Goal: Navigation & Orientation: Find specific page/section

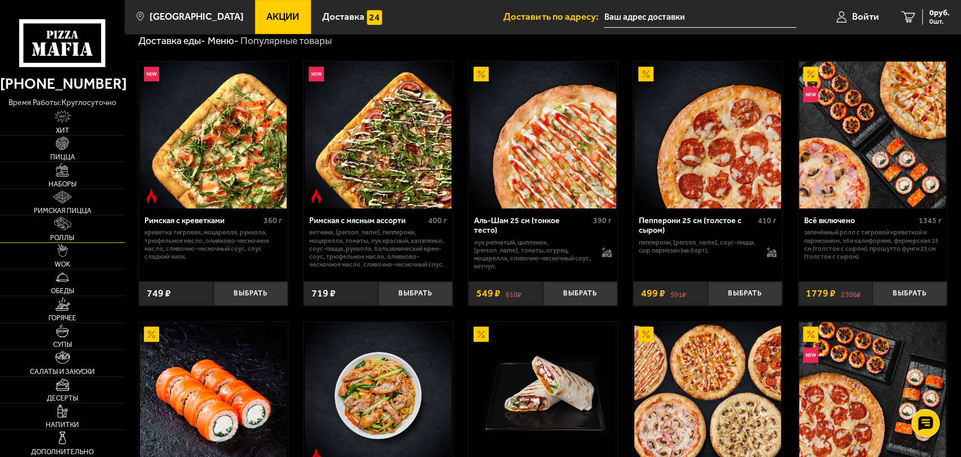
scroll to position [282, 0]
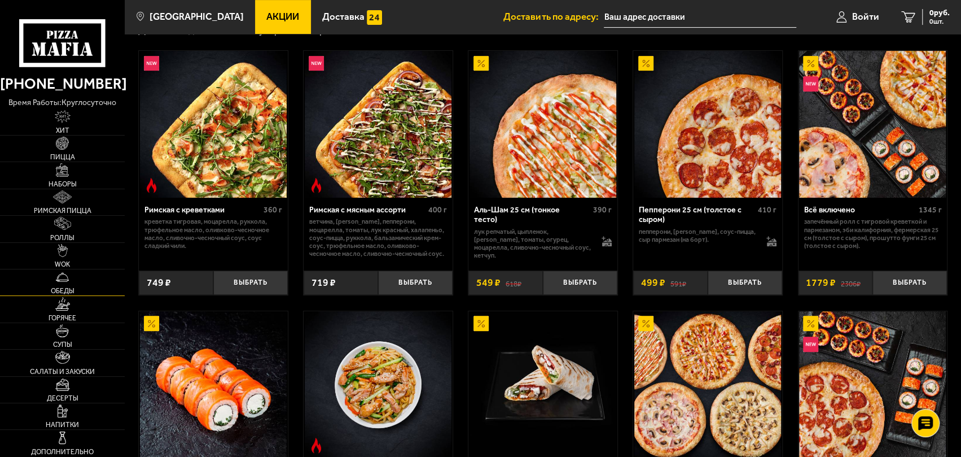
click at [68, 281] on img at bounding box center [62, 276] width 13 height 13
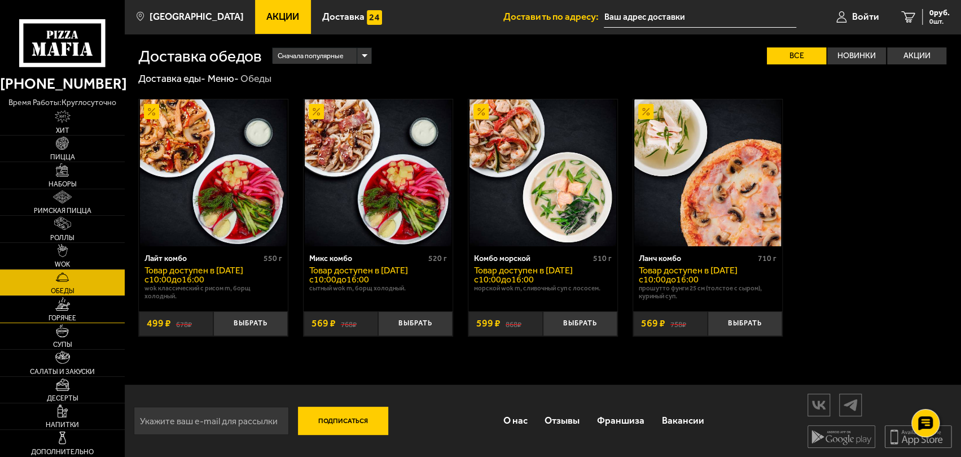
click at [59, 311] on link "Горячее" at bounding box center [62, 309] width 125 height 26
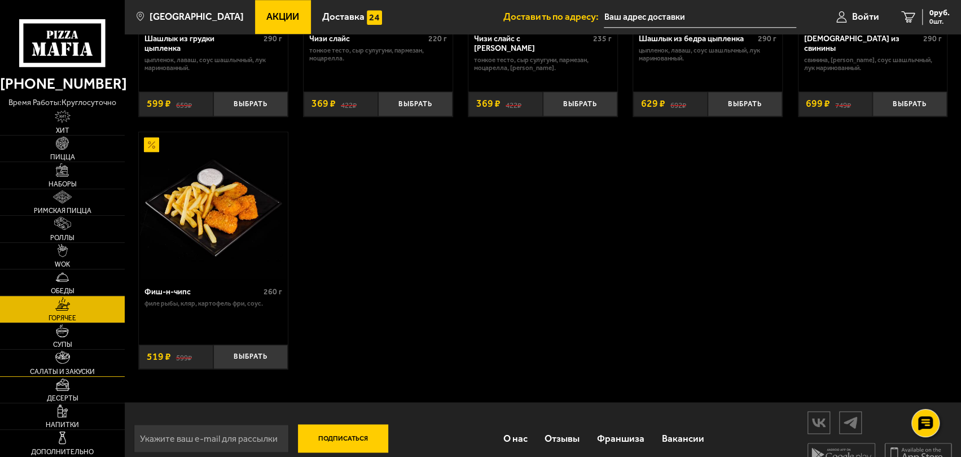
scroll to position [790, 0]
click at [62, 384] on img at bounding box center [62, 384] width 15 height 13
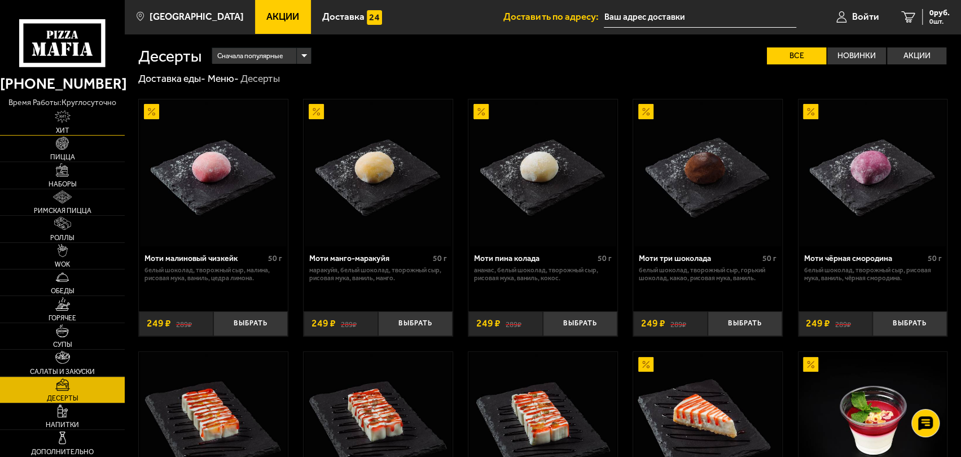
click at [62, 114] on img at bounding box center [63, 116] width 16 height 13
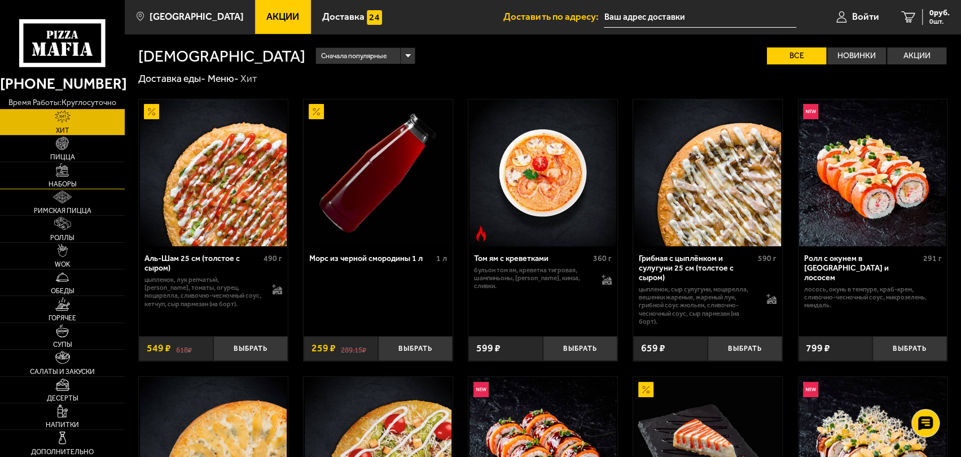
click at [62, 172] on img at bounding box center [62, 169] width 13 height 13
